Goal: Information Seeking & Learning: Find specific fact

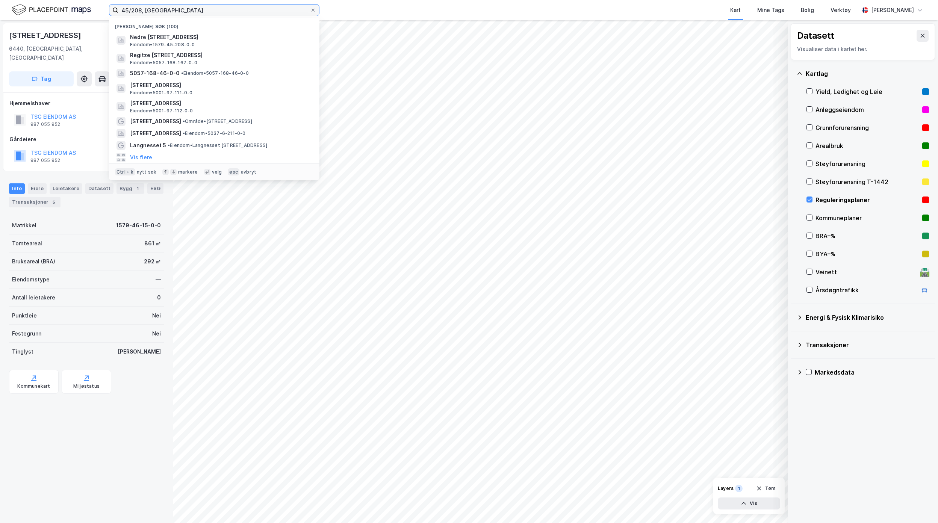
drag, startPoint x: 242, startPoint y: 6, endPoint x: 56, endPoint y: 2, distance: 186.8
click at [56, 2] on div "45/208, [PERSON_NAME] søk (100) Nedre [STREET_ADDRESS], HUSTADVIKA Eiendom • 15…" at bounding box center [469, 10] width 938 height 20
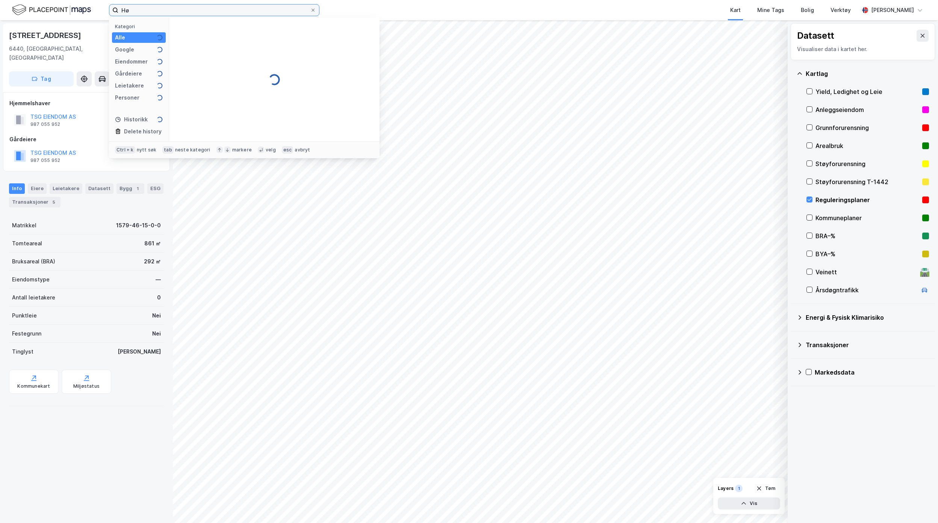
type input "H"
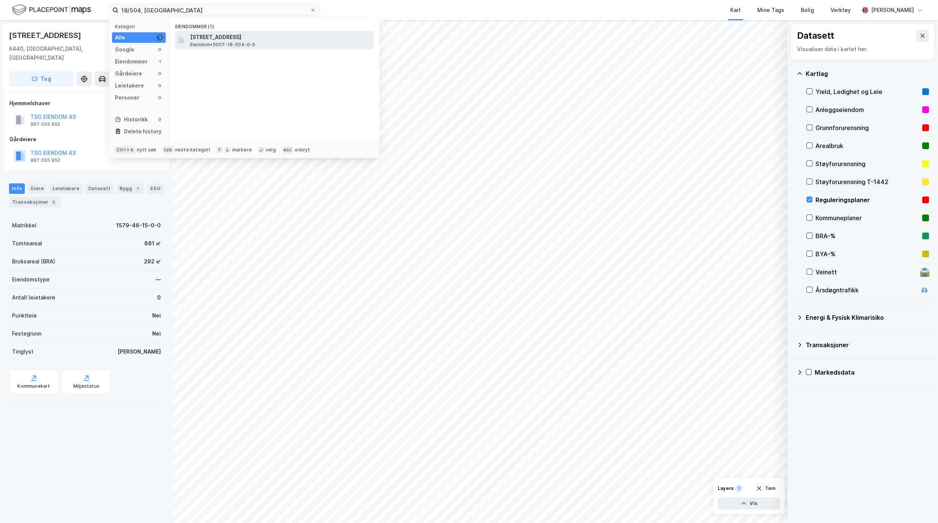
click at [254, 39] on span "[STREET_ADDRESS]" at bounding box center [280, 37] width 180 height 9
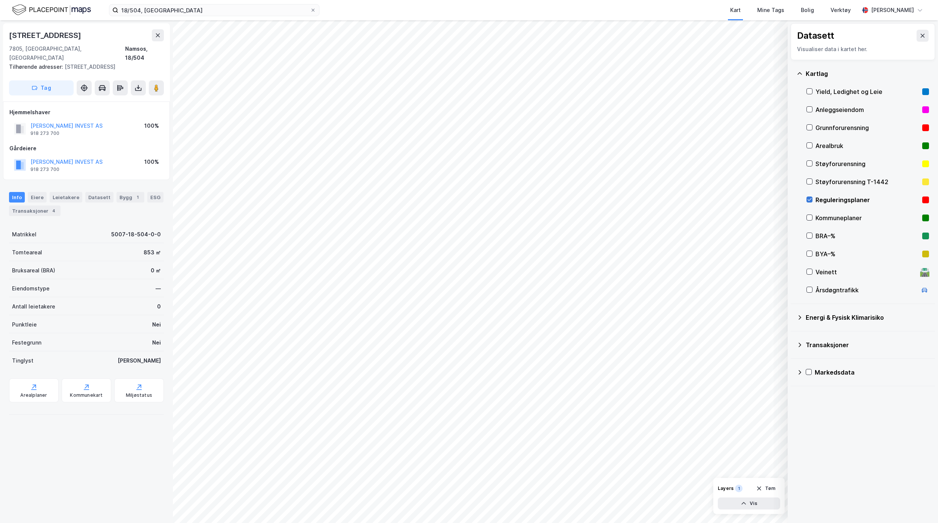
click at [810, 198] on icon at bounding box center [809, 199] width 5 height 5
drag, startPoint x: 138, startPoint y: 76, endPoint x: 138, endPoint y: 81, distance: 5.6
click at [138, 84] on icon at bounding box center [138, 88] width 8 height 8
click at [107, 100] on div "Last ned grunnbok" at bounding box center [101, 103] width 44 height 6
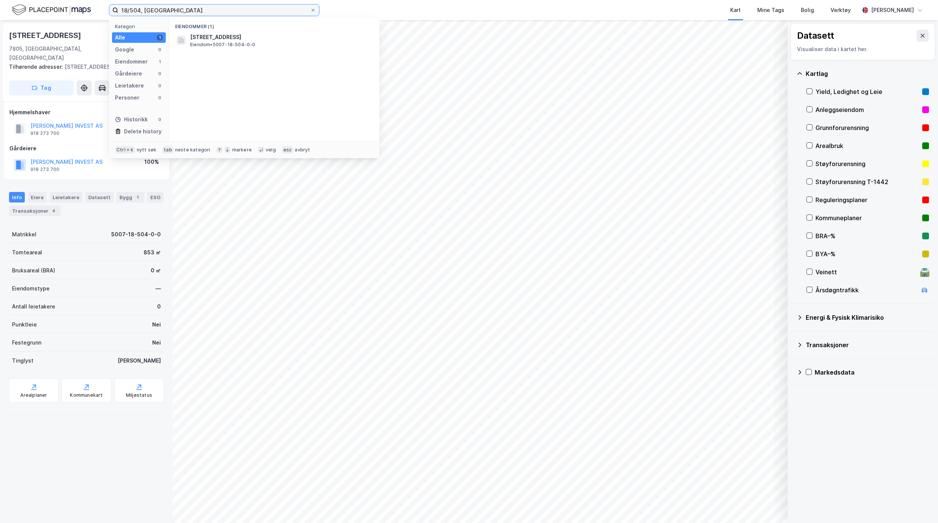
drag, startPoint x: 168, startPoint y: 15, endPoint x: 140, endPoint y: 14, distance: 28.6
click at [140, 14] on input "18/504, [GEOGRAPHIC_DATA]" at bounding box center [214, 10] width 192 height 11
drag, startPoint x: 137, startPoint y: 14, endPoint x: 118, endPoint y: 14, distance: 19.2
click at [119, 14] on input "18/504, [GEOGRAPHIC_DATA]" at bounding box center [214, 10] width 192 height 11
drag, startPoint x: 185, startPoint y: 9, endPoint x: 82, endPoint y: 8, distance: 103.3
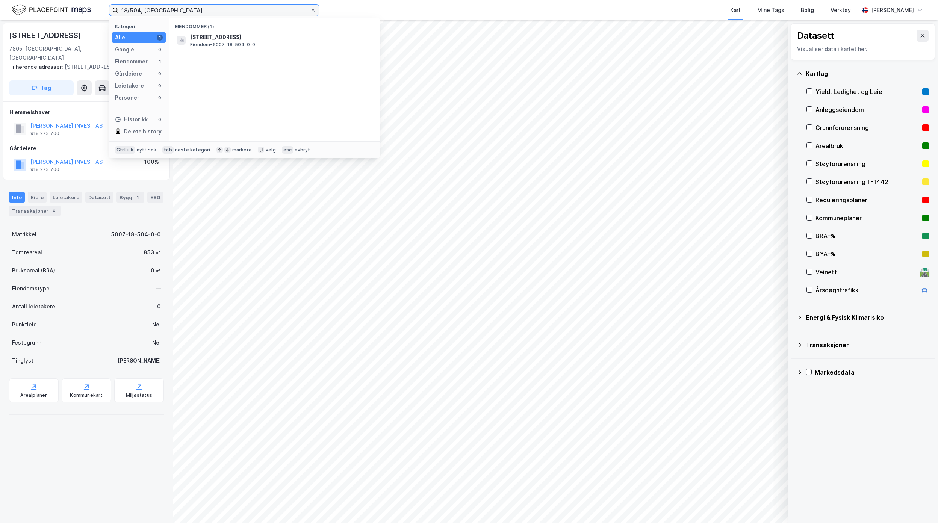
click at [82, 8] on div "18/504, Namsos Kategori Alle 1 Google 0 Eiendommer 1 Gårdeiere 0 Leietakere 0 P…" at bounding box center [469, 10] width 938 height 20
paste input "73/17"
type input "173/17, [GEOGRAPHIC_DATA]"
click at [234, 38] on span "[STREET_ADDRESS]" at bounding box center [215, 37] width 51 height 9
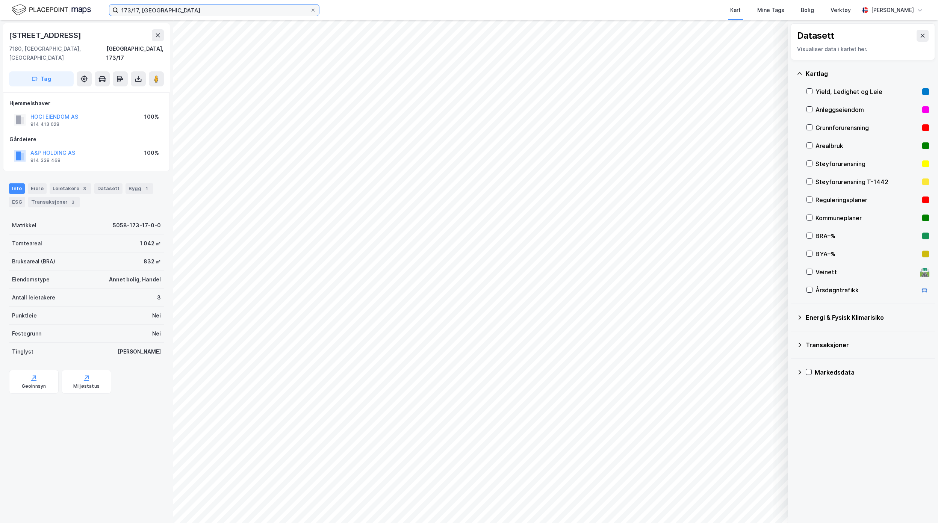
drag, startPoint x: 168, startPoint y: 10, endPoint x: 86, endPoint y: 5, distance: 81.3
click at [86, 5] on div "173/17, Åfjord Kart Mine Tags Bolig Verktøy [PERSON_NAME]" at bounding box center [469, 10] width 938 height 20
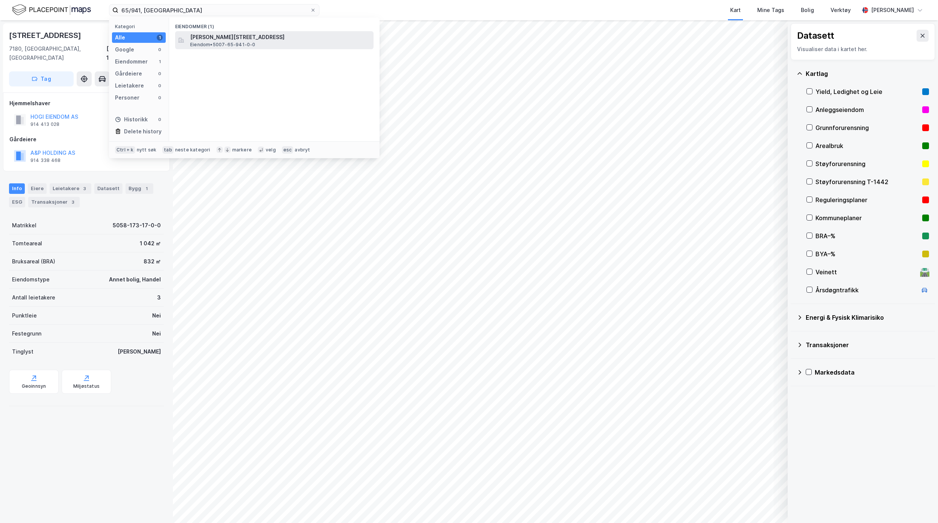
click at [301, 38] on span "[PERSON_NAME][STREET_ADDRESS]" at bounding box center [280, 37] width 180 height 9
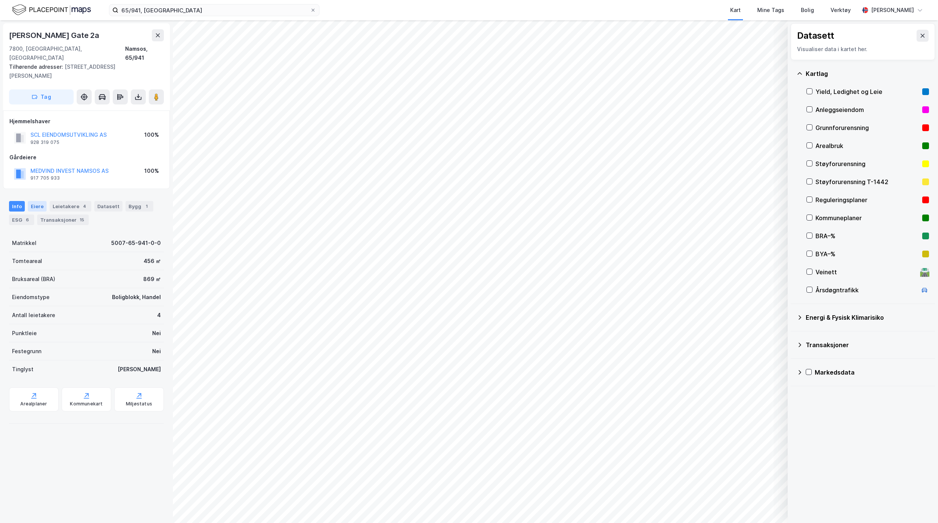
click at [39, 201] on div "Eiere" at bounding box center [37, 206] width 19 height 11
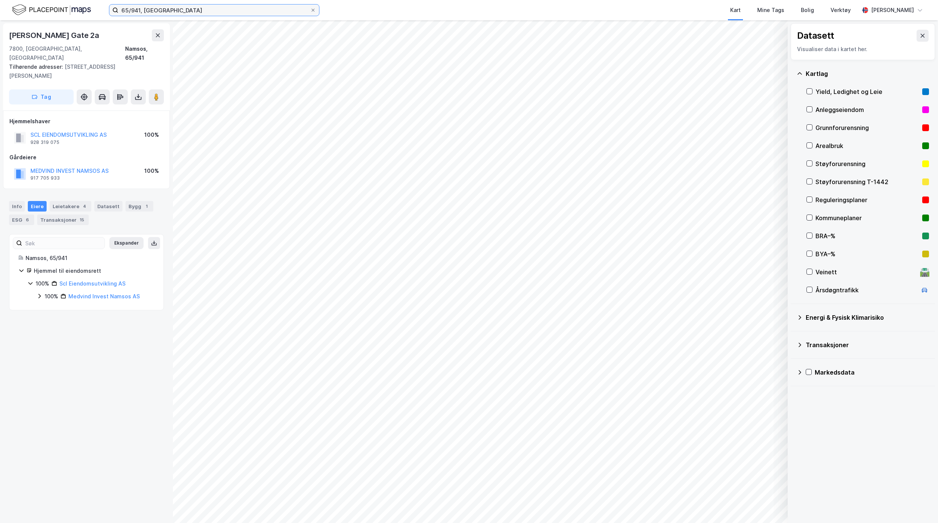
drag, startPoint x: 212, startPoint y: 13, endPoint x: 118, endPoint y: 11, distance: 94.3
click at [118, 11] on label "65/941, [GEOGRAPHIC_DATA]" at bounding box center [214, 10] width 210 height 12
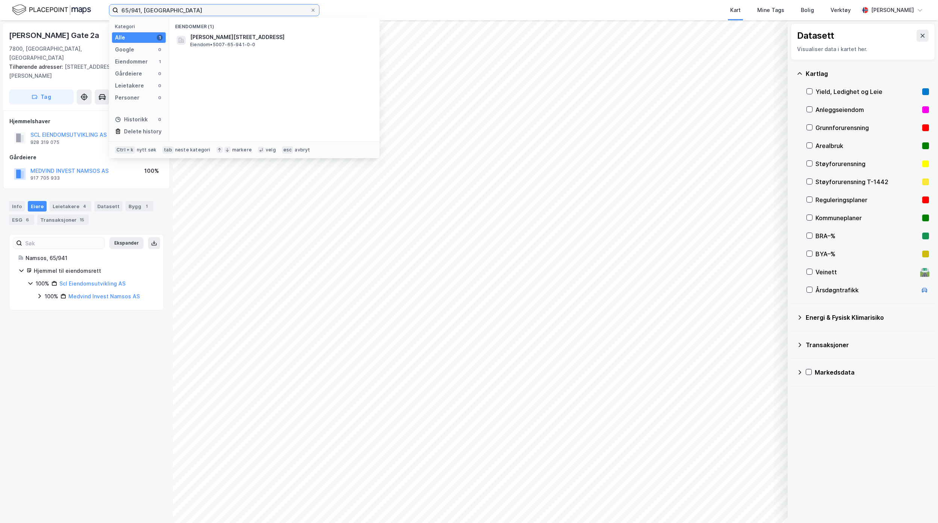
paste input "4/192"
click at [248, 39] on span "• Eiendom • 5029-4-192-0-0" at bounding box center [269, 37] width 64 height 6
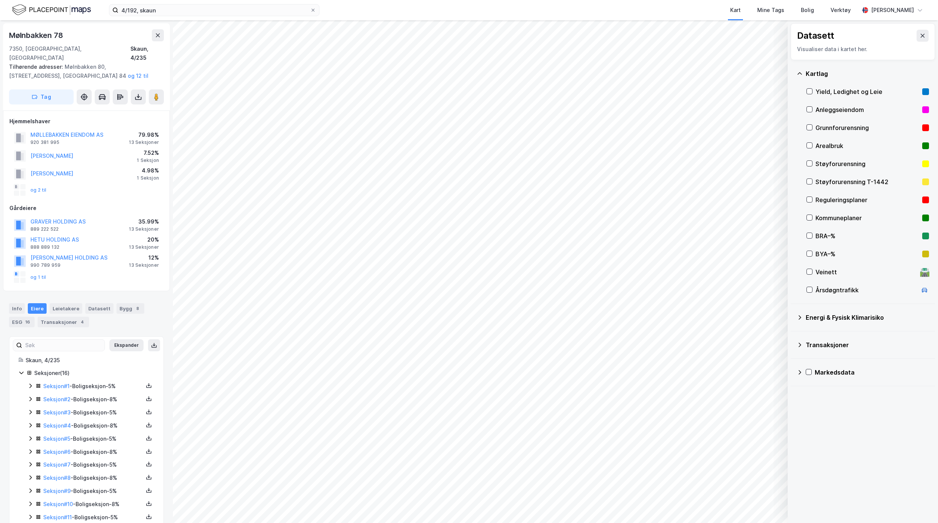
drag, startPoint x: 175, startPoint y: 17, endPoint x: 110, endPoint y: 17, distance: 65.0
click at [110, 17] on div "4/192, skaun Kart Mine Tags Bolig Verktøy [PERSON_NAME]" at bounding box center [469, 10] width 938 height 20
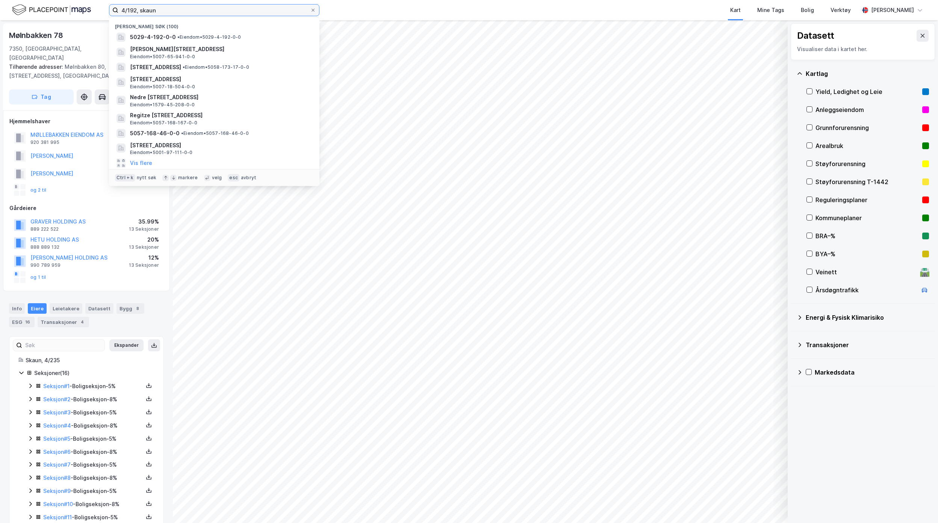
drag, startPoint x: 178, startPoint y: 11, endPoint x: 66, endPoint y: 11, distance: 111.2
click at [67, 11] on div "4/192, [PERSON_NAME] søk (100) 5029-4-192-0-0 • Eiendom • 5029-4-192-0-0 [PERSO…" at bounding box center [469, 10] width 938 height 20
drag, startPoint x: 167, startPoint y: 11, endPoint x: 174, endPoint y: 11, distance: 7.1
click at [167, 11] on input "4/192, skaun" at bounding box center [214, 10] width 192 height 11
drag, startPoint x: 107, startPoint y: 9, endPoint x: 77, endPoint y: 10, distance: 30.1
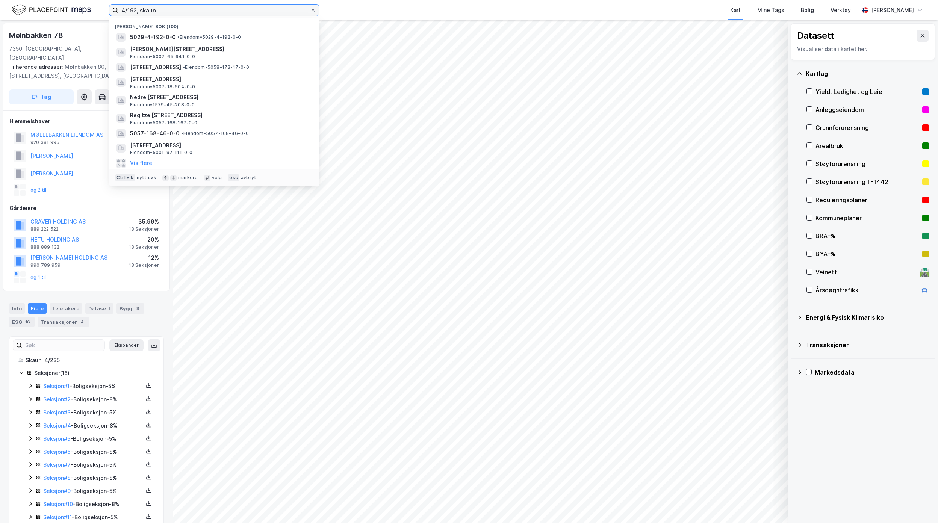
click at [77, 10] on div "4/192, [PERSON_NAME] søk (100) 5029-4-192-0-0 • Eiendom • 5029-4-192-0-0 [PERSO…" at bounding box center [469, 10] width 938 height 20
paste input "[STREET_ADDRESS]"
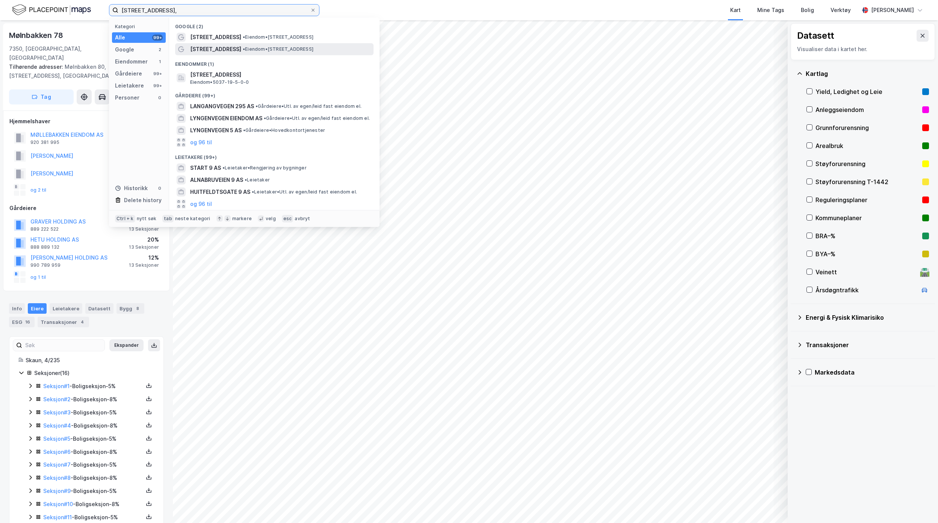
type input "[STREET_ADDRESS],"
click at [218, 47] on span "[STREET_ADDRESS]" at bounding box center [215, 49] width 51 height 9
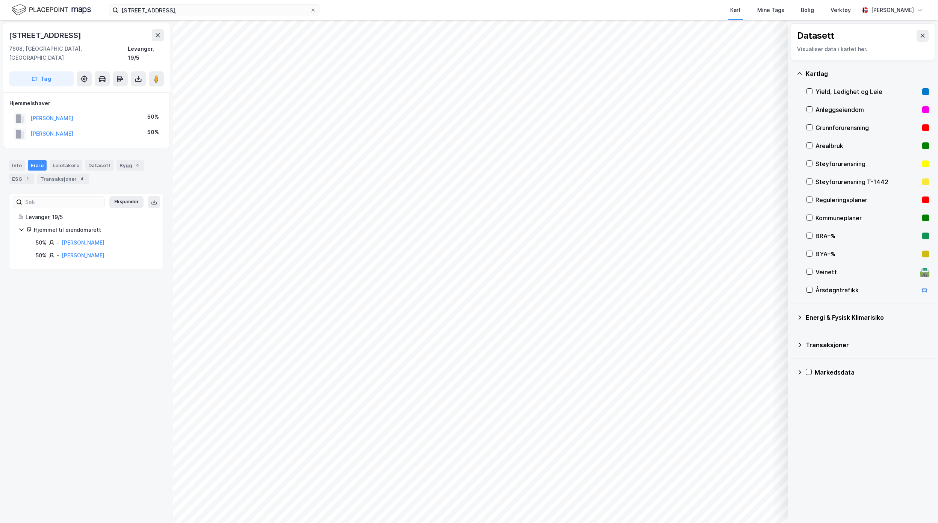
click at [104, 293] on div "[STREET_ADDRESS], [GEOGRAPHIC_DATA] [GEOGRAPHIC_DATA], 19/5 Tag Hjemmelshaver […" at bounding box center [86, 271] width 173 height 503
